Goal: Transaction & Acquisition: Obtain resource

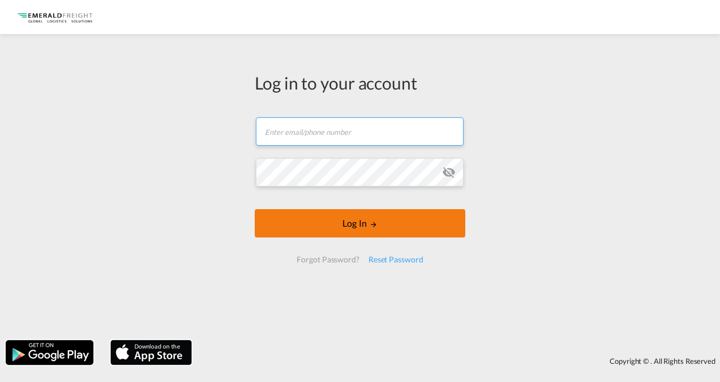
type input "[EMAIL_ADDRESS][DOMAIN_NAME]"
click at [373, 223] on md-icon "LOGIN" at bounding box center [374, 224] width 8 height 8
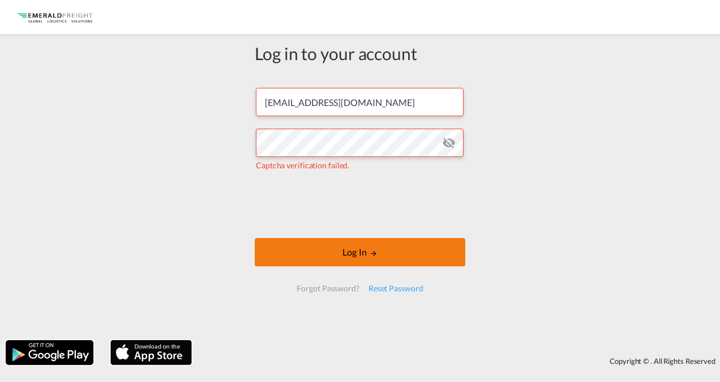
click at [360, 255] on button "Log In" at bounding box center [360, 252] width 211 height 28
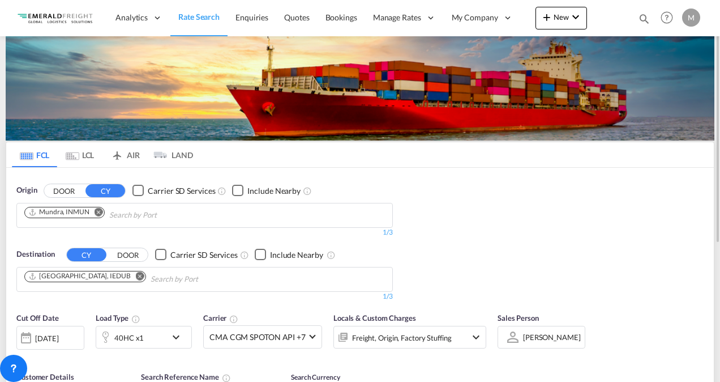
click at [97, 210] on md-icon "Remove" at bounding box center [99, 211] width 8 height 8
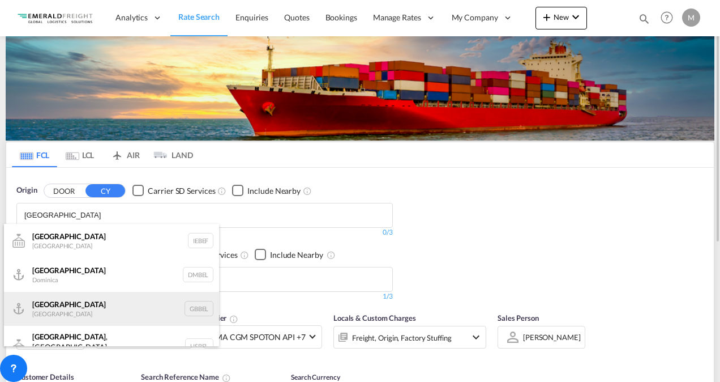
type input "[GEOGRAPHIC_DATA]"
click at [49, 306] on div "[GEOGRAPHIC_DATA] [GEOGRAPHIC_DATA] GBBEL" at bounding box center [111, 309] width 215 height 34
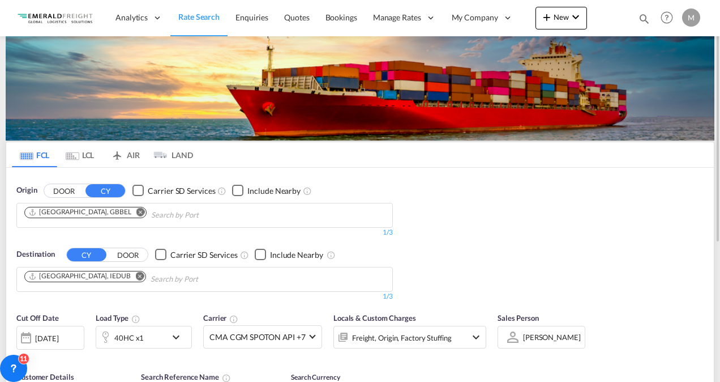
click at [136, 272] on md-icon "Remove" at bounding box center [140, 275] width 8 height 8
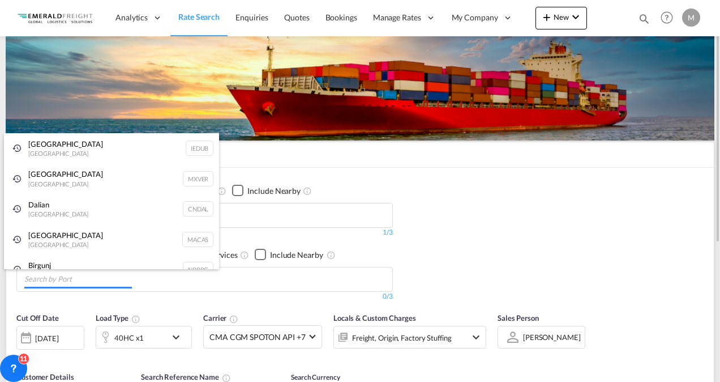
click at [44, 282] on body "Analytics Reports Dashboard Rate Search Enquiries Quotes Bookings" at bounding box center [360, 191] width 720 height 382
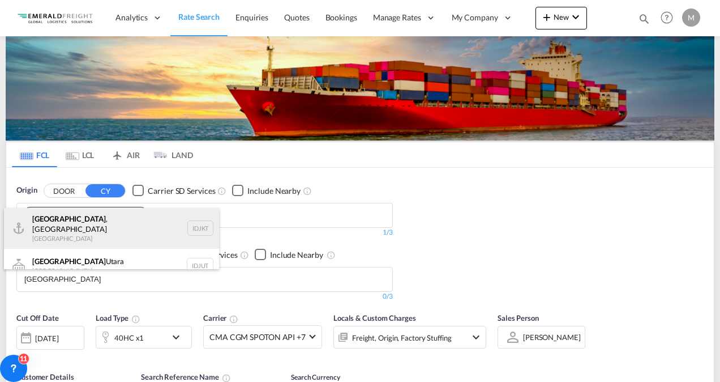
type input "[GEOGRAPHIC_DATA]"
click at [60, 224] on div "[GEOGRAPHIC_DATA] , [GEOGRAPHIC_DATA] [GEOGRAPHIC_DATA] IDJKT" at bounding box center [111, 228] width 215 height 41
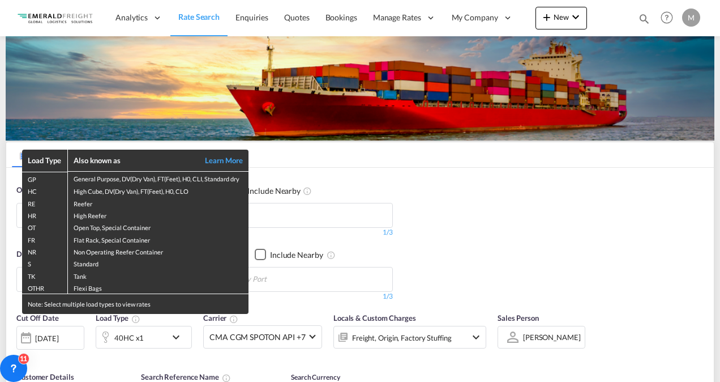
click at [147, 333] on div "Load Type Also known as Learn More GP General Purpose, DV(Dry Van), FT(Feet), H…" at bounding box center [360, 191] width 720 height 382
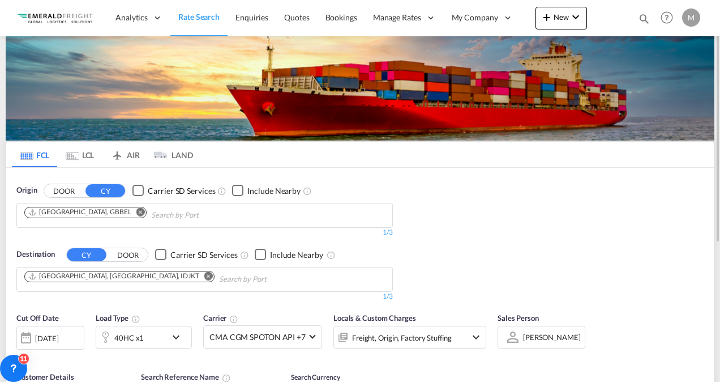
click at [148, 336] on div "40HC x1" at bounding box center [131, 337] width 70 height 23
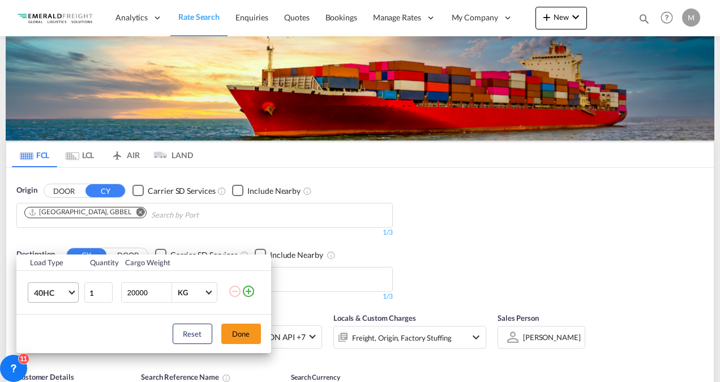
click at [70, 293] on md-select-value "40HC" at bounding box center [55, 292] width 45 height 19
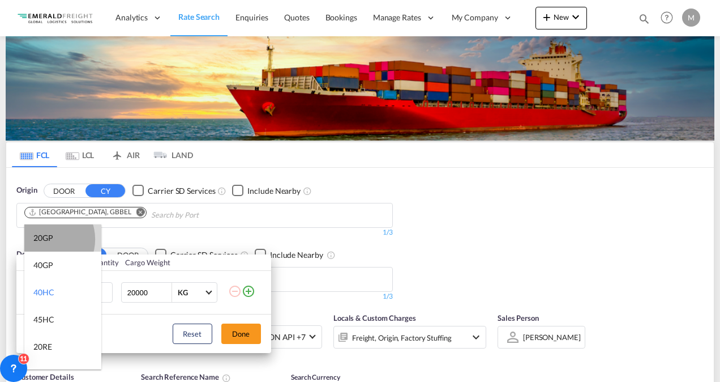
click at [44, 238] on div "20GP" at bounding box center [43, 237] width 20 height 11
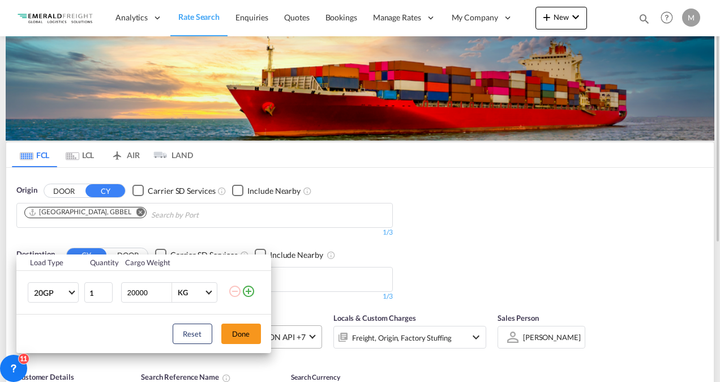
click at [238, 331] on button "Done" at bounding box center [241, 333] width 40 height 20
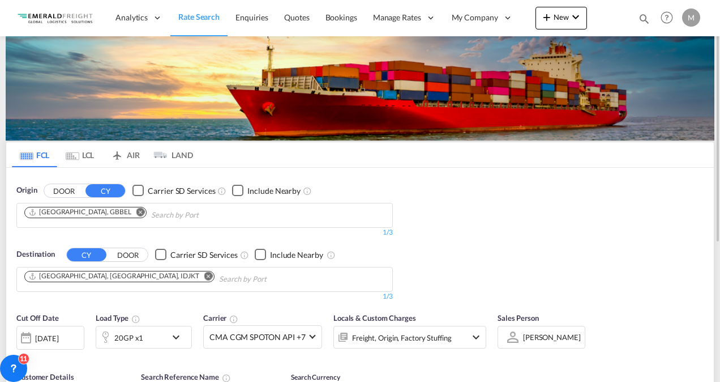
click at [58, 337] on div "[DATE]" at bounding box center [46, 338] width 23 height 10
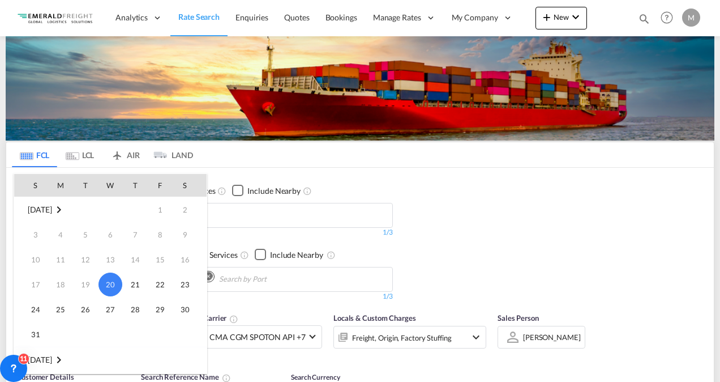
click at [114, 283] on span "20" at bounding box center [111, 284] width 24 height 24
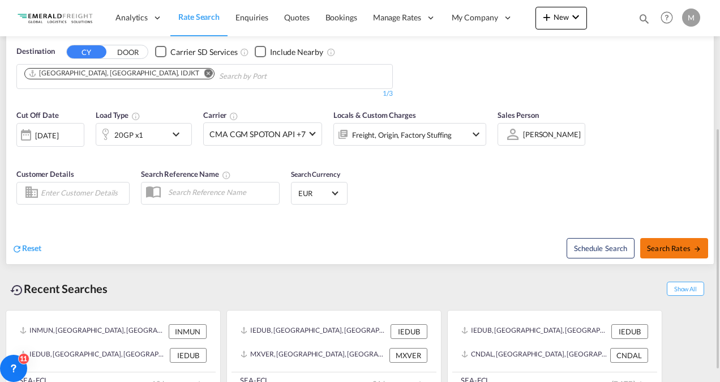
click at [673, 245] on span "Search Rates" at bounding box center [674, 247] width 54 height 9
type input "GBBEL to IDJKT / [DATE]"
